Goal: Complete application form

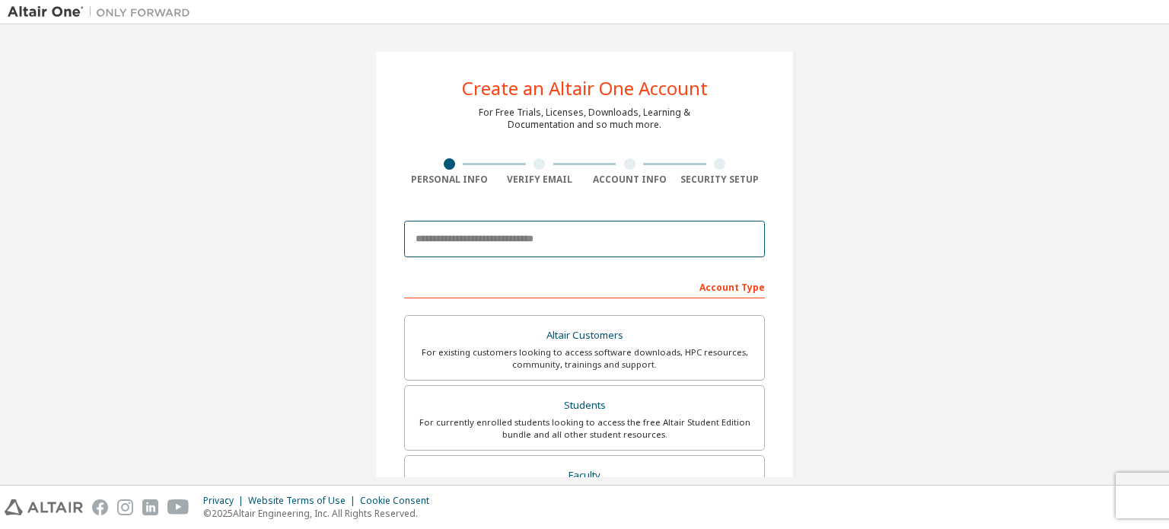
click at [474, 237] on input "email" at bounding box center [584, 239] width 361 height 37
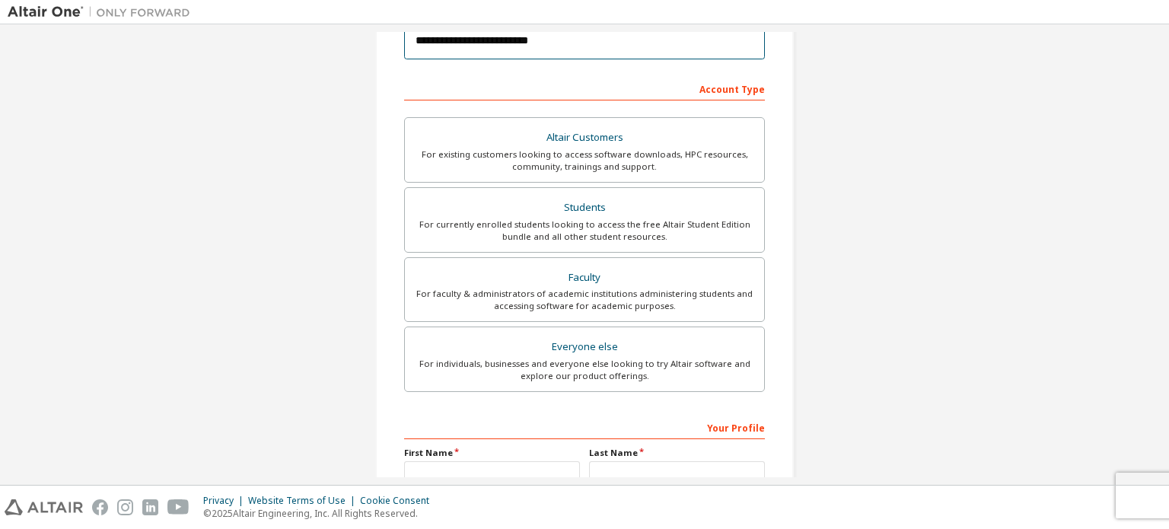
scroll to position [204, 0]
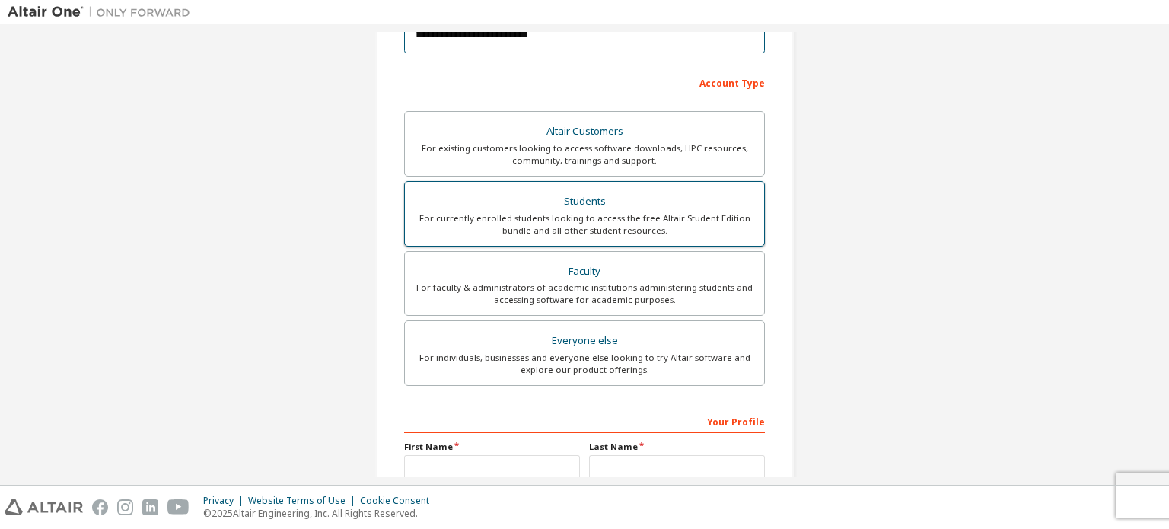
type input "**********"
click at [589, 212] on div "For currently enrolled students looking to access the free Altair Student Editi…" at bounding box center [584, 224] width 341 height 24
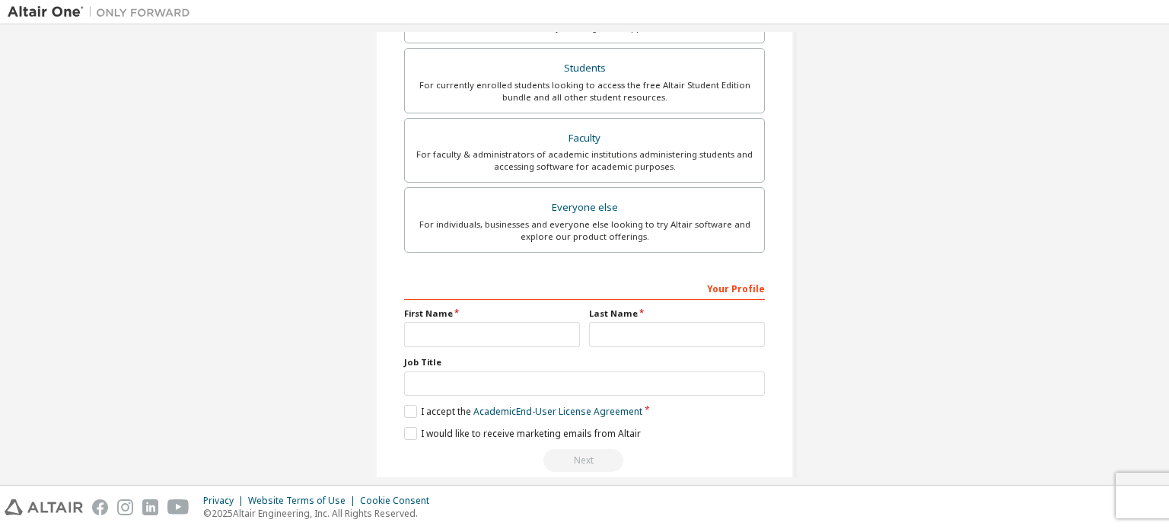
scroll to position [338, 0]
click at [508, 335] on input "text" at bounding box center [492, 333] width 176 height 25
type input "**********"
click at [625, 341] on input "text" at bounding box center [677, 333] width 176 height 25
type input "******"
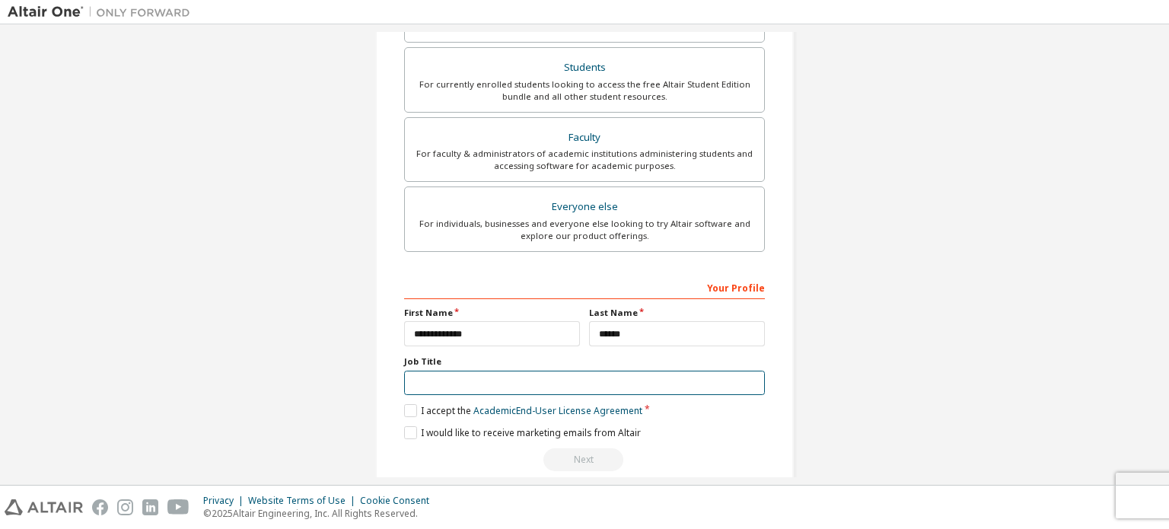
click at [575, 377] on input "text" at bounding box center [584, 383] width 361 height 25
click at [404, 409] on label "I accept the Academic End-User License Agreement" at bounding box center [523, 410] width 238 height 13
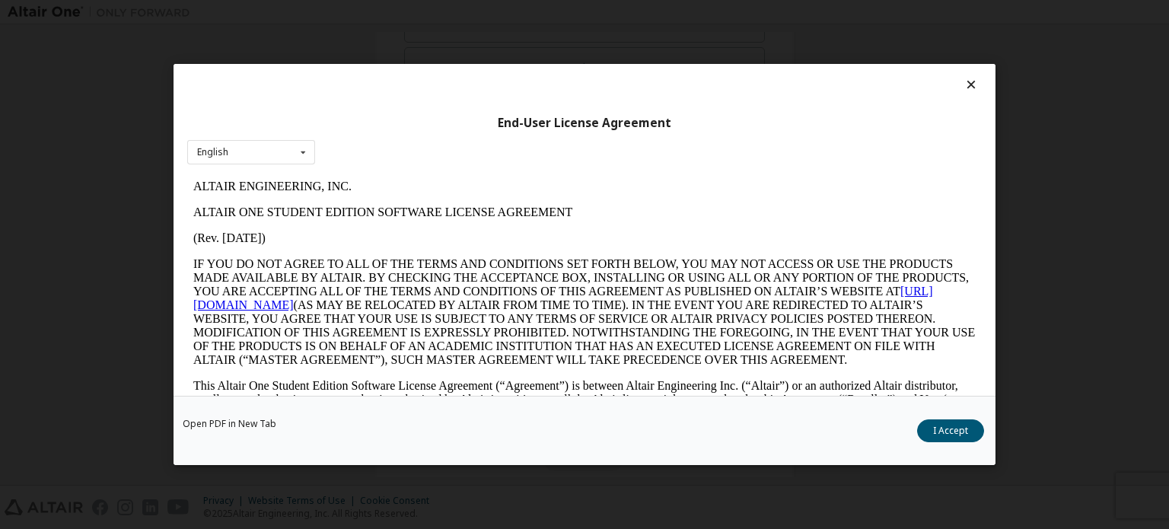
scroll to position [0, 0]
click at [946, 437] on button "I Accept" at bounding box center [950, 430] width 67 height 23
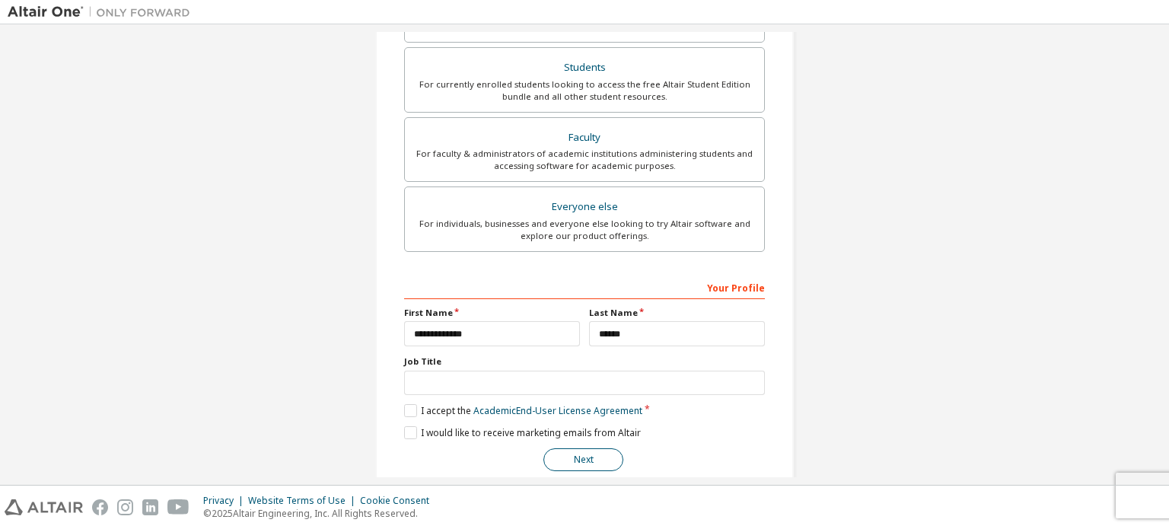
click at [573, 466] on button "Next" at bounding box center [583, 459] width 80 height 23
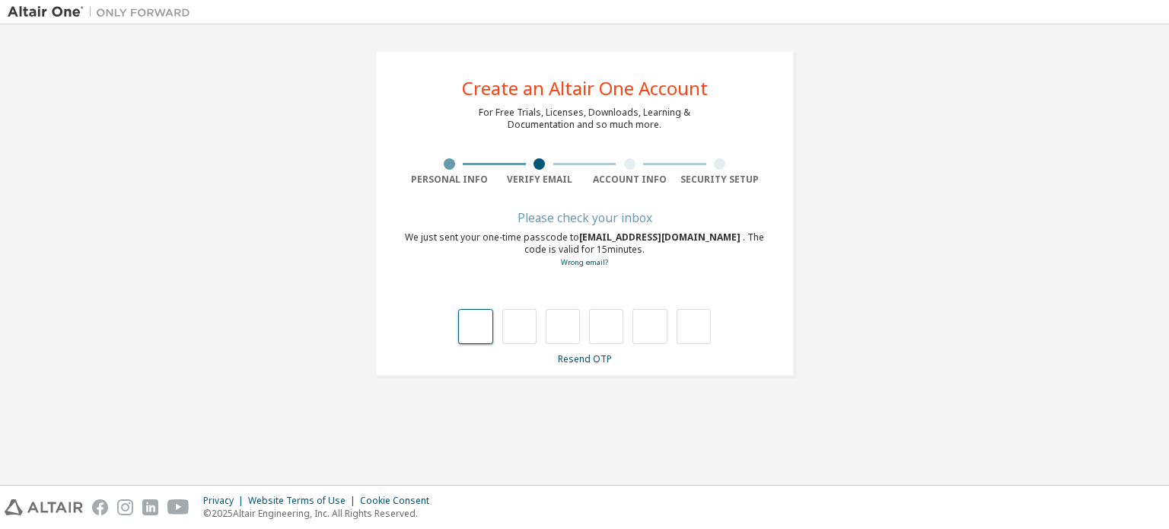
type input "*"
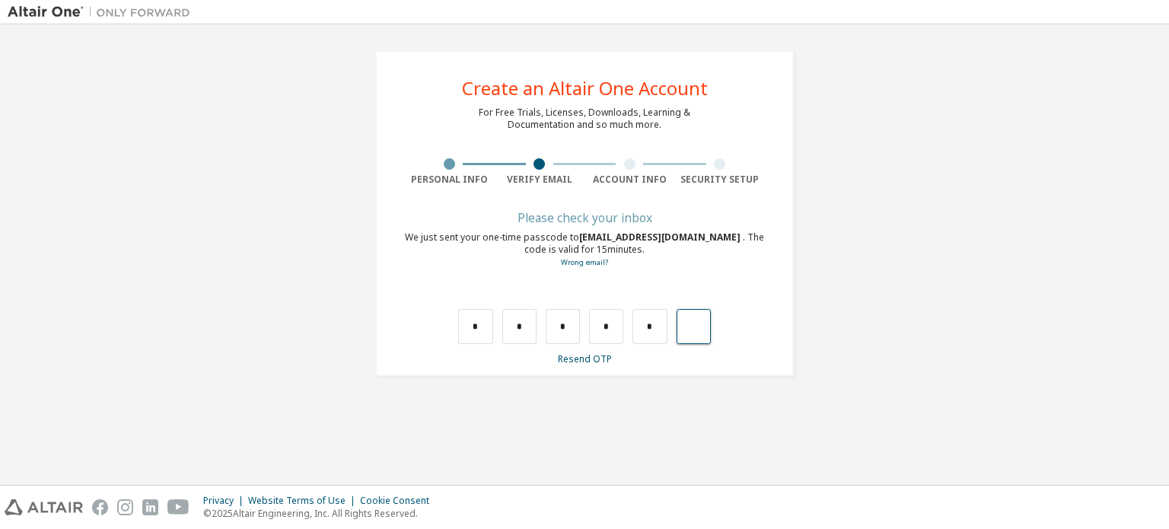
type input "*"
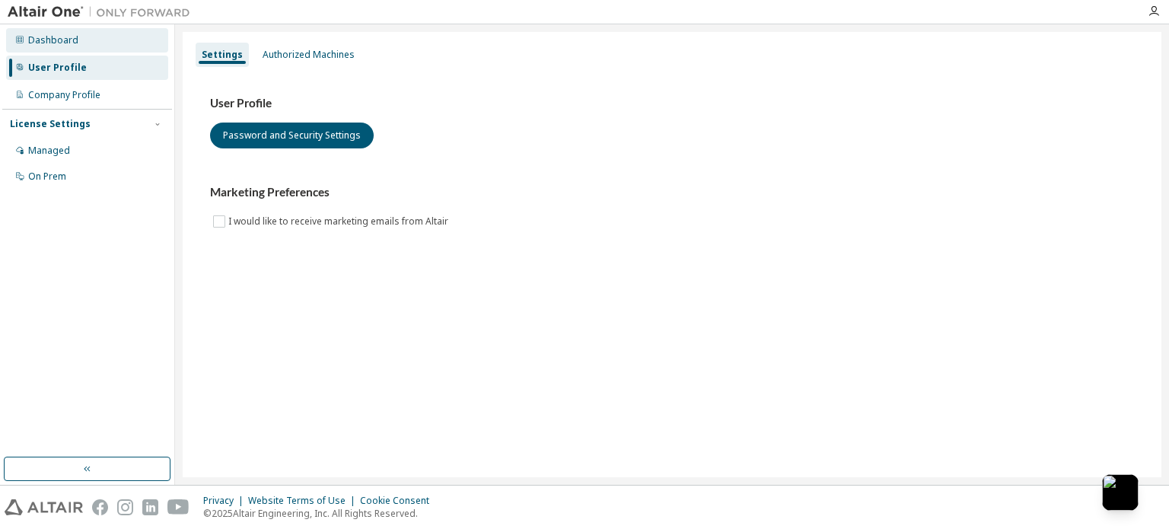
click at [62, 42] on div "Dashboard" at bounding box center [53, 40] width 50 height 12
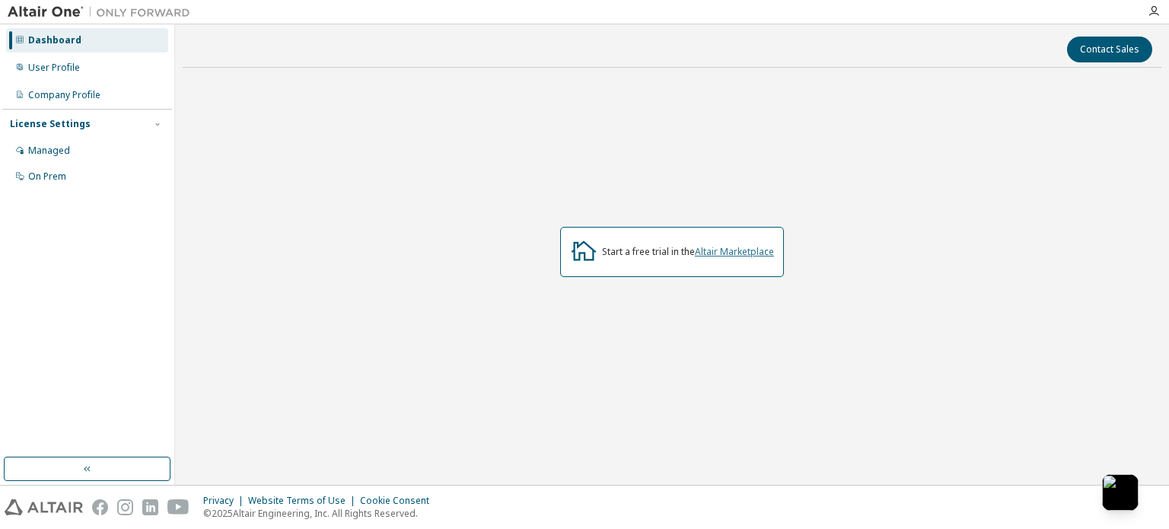
click at [714, 253] on link "Altair Marketplace" at bounding box center [734, 251] width 79 height 13
